Goal: Information Seeking & Learning: Learn about a topic

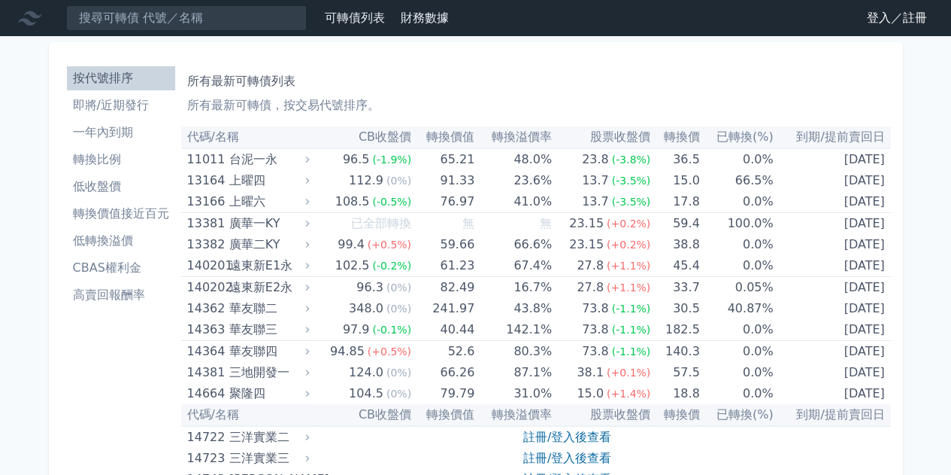
click at [144, 97] on li "即將/近期發行" at bounding box center [121, 105] width 108 height 18
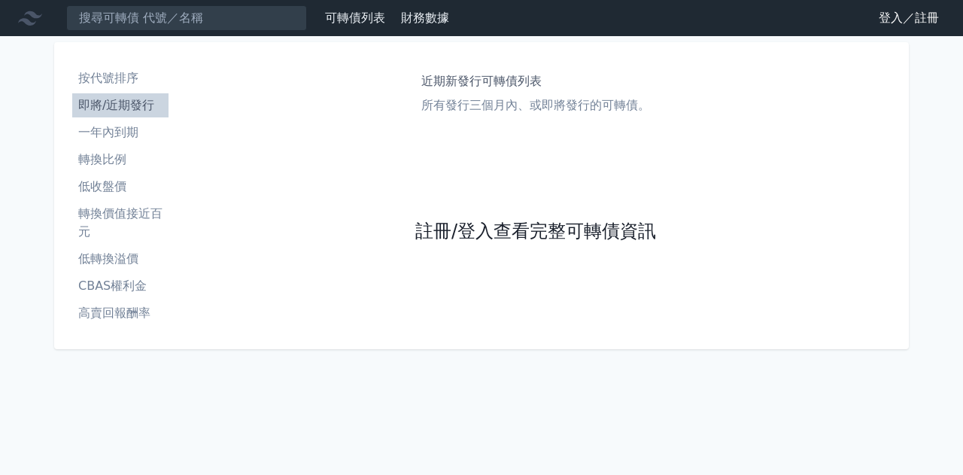
click at [470, 228] on link "註冊/登入查看完整可轉債資訊" at bounding box center [535, 232] width 241 height 24
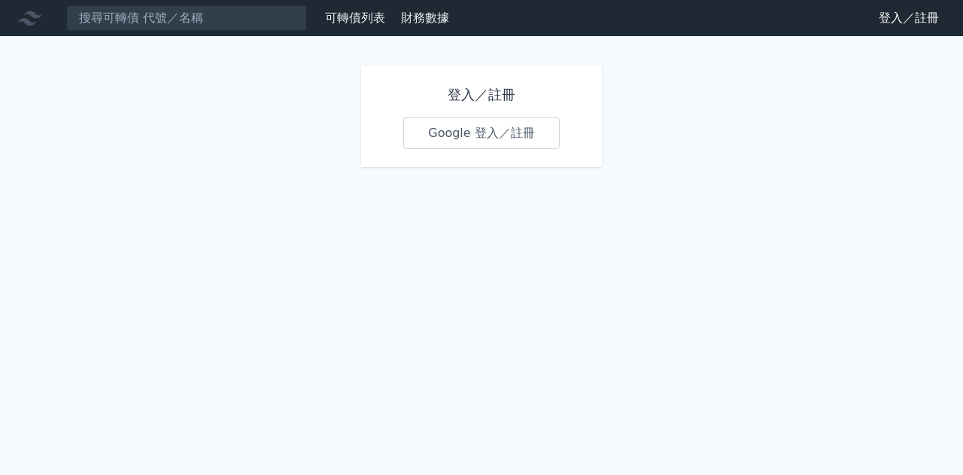
click at [523, 134] on link "Google 登入／註冊" at bounding box center [481, 133] width 156 height 32
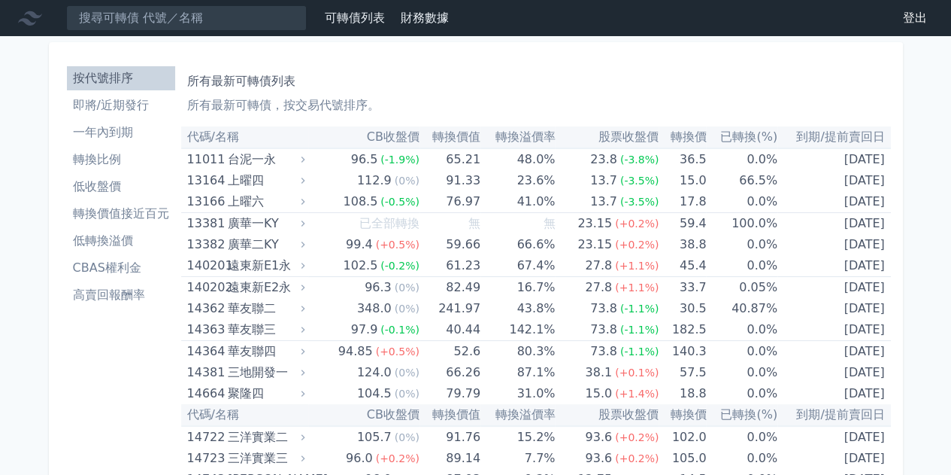
click at [132, 109] on li "即將/近期發行" at bounding box center [121, 105] width 108 height 18
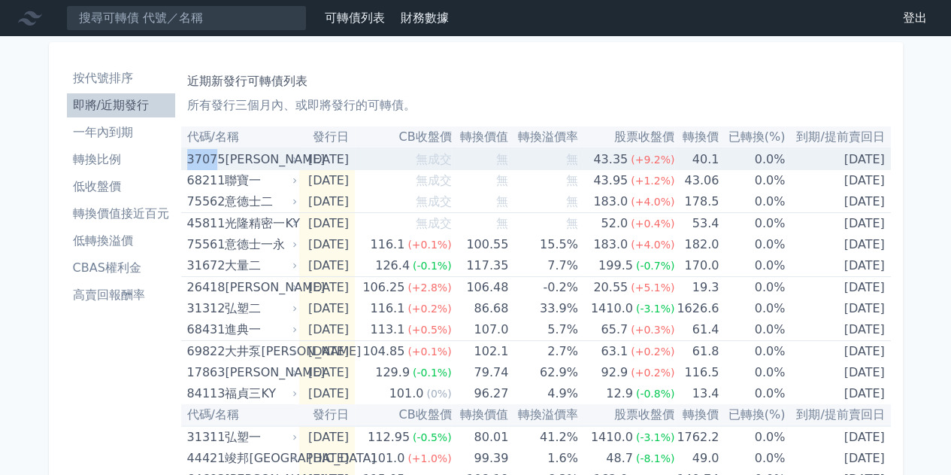
drag, startPoint x: 185, startPoint y: 160, endPoint x: 213, endPoint y: 162, distance: 27.9
click at [213, 162] on td "37075 [PERSON_NAME]" at bounding box center [240, 159] width 119 height 22
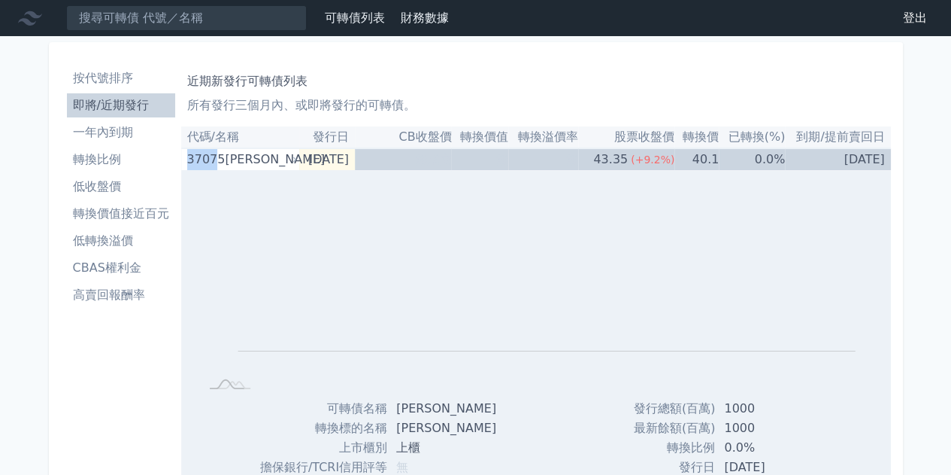
copy div "3707"
